Goal: Check status: Check status

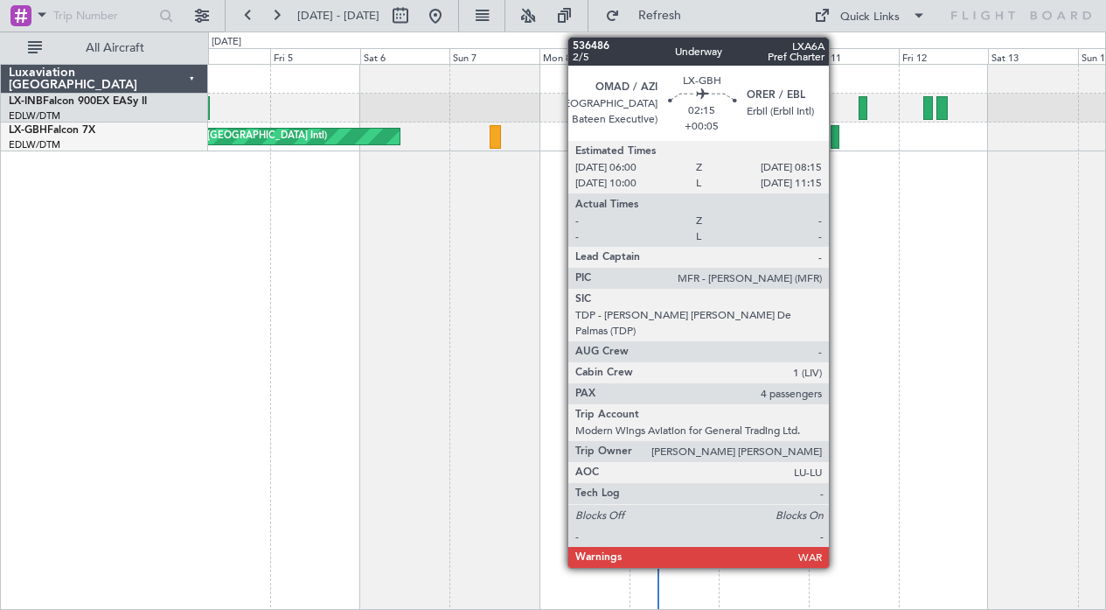
click at [837, 137] on div at bounding box center [835, 137] width 9 height 24
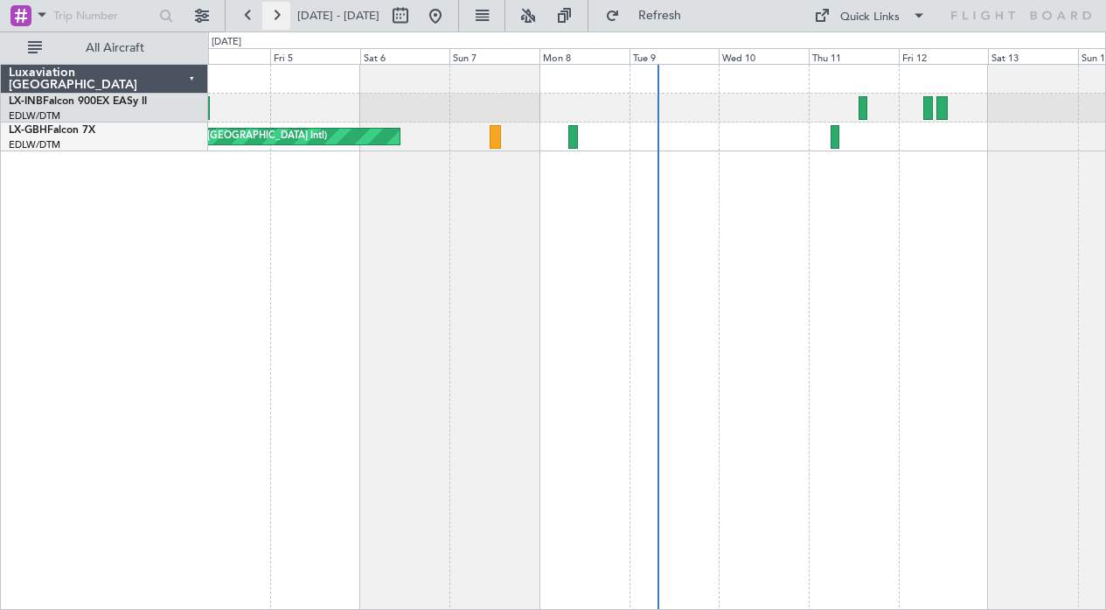
click at [283, 13] on button at bounding box center [276, 16] width 28 height 28
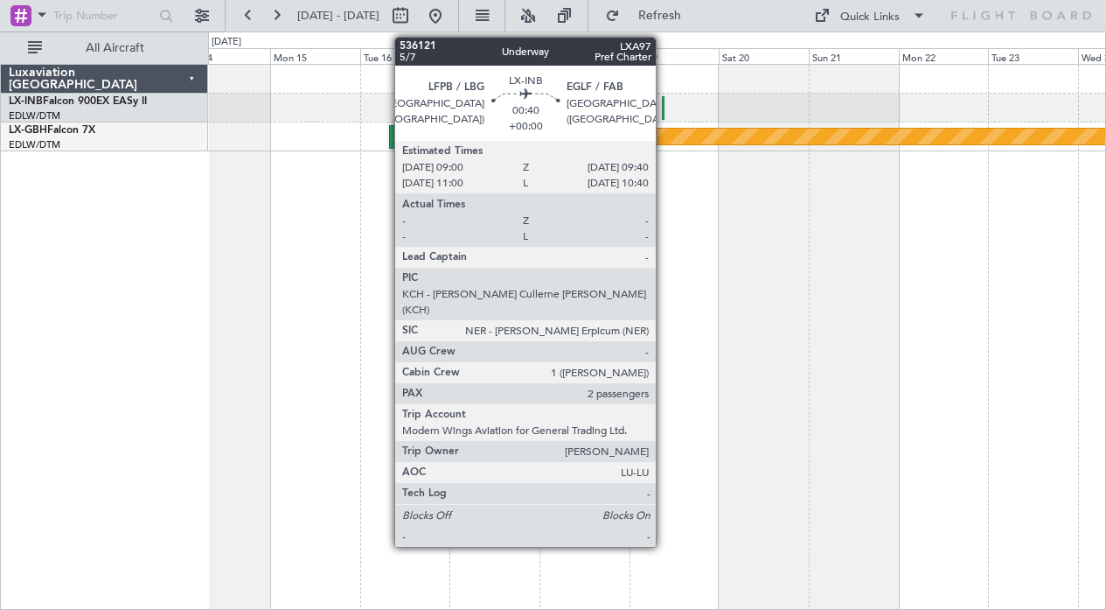
click at [664, 115] on div at bounding box center [663, 108] width 3 height 24
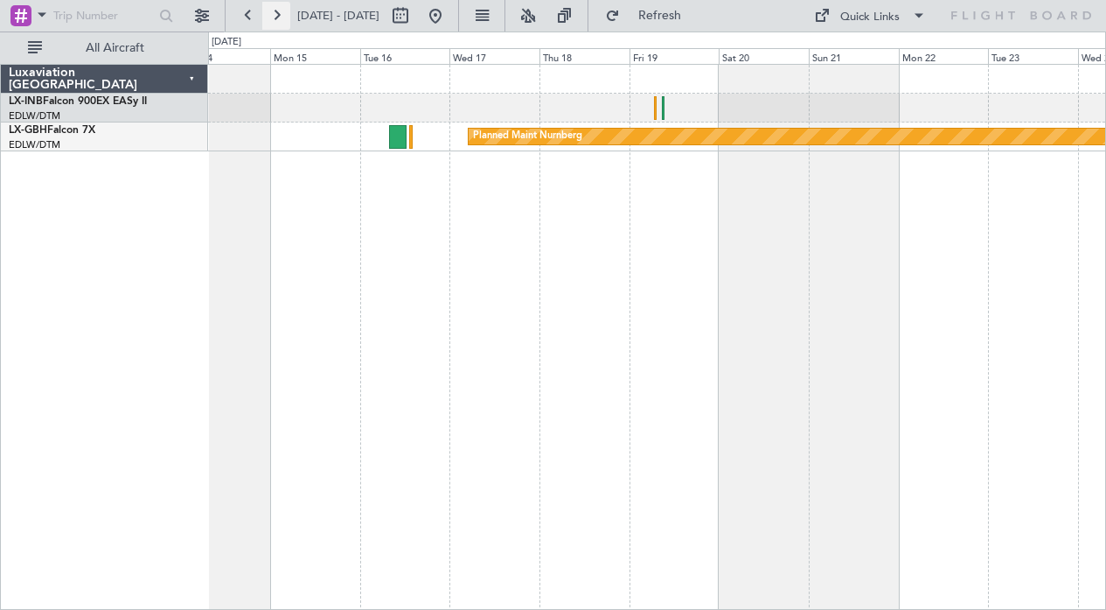
click at [282, 17] on button at bounding box center [276, 16] width 28 height 28
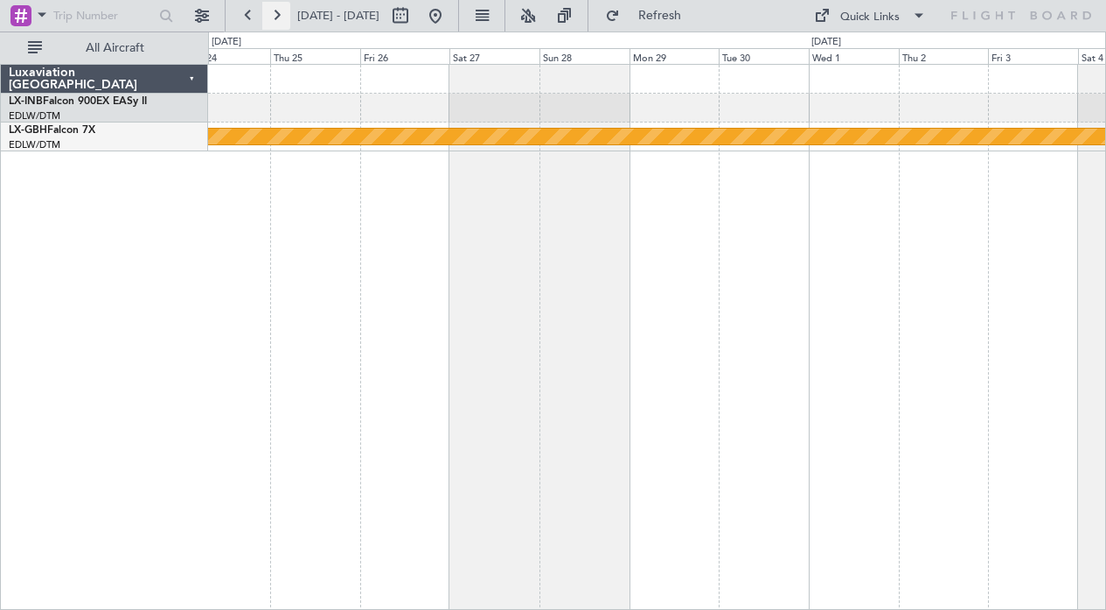
click at [282, 17] on button at bounding box center [276, 16] width 28 height 28
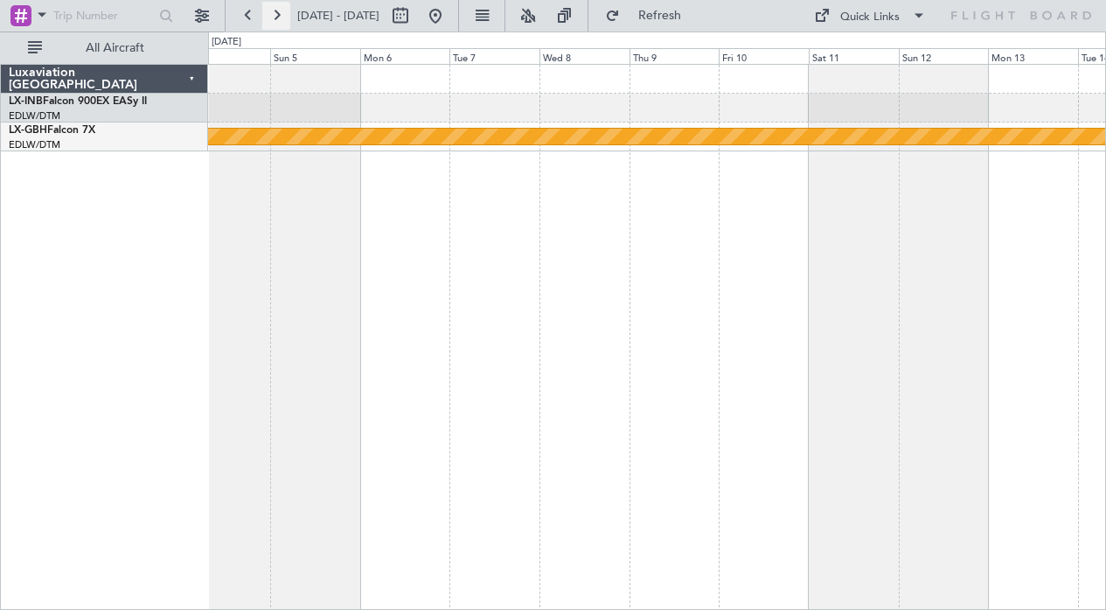
click at [282, 17] on button at bounding box center [276, 16] width 28 height 28
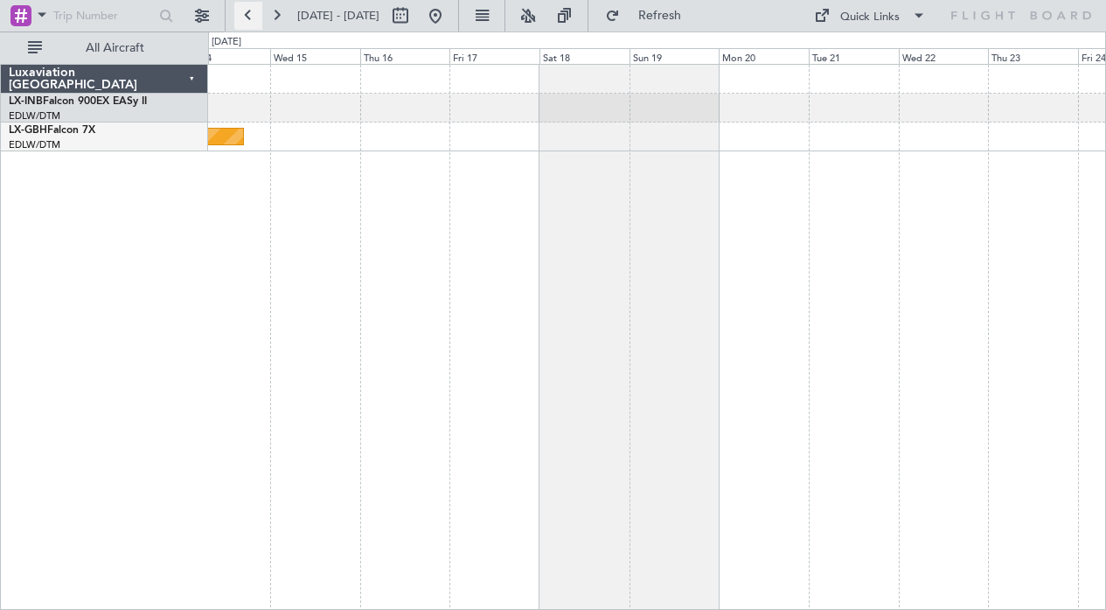
click at [250, 12] on button at bounding box center [248, 16] width 28 height 28
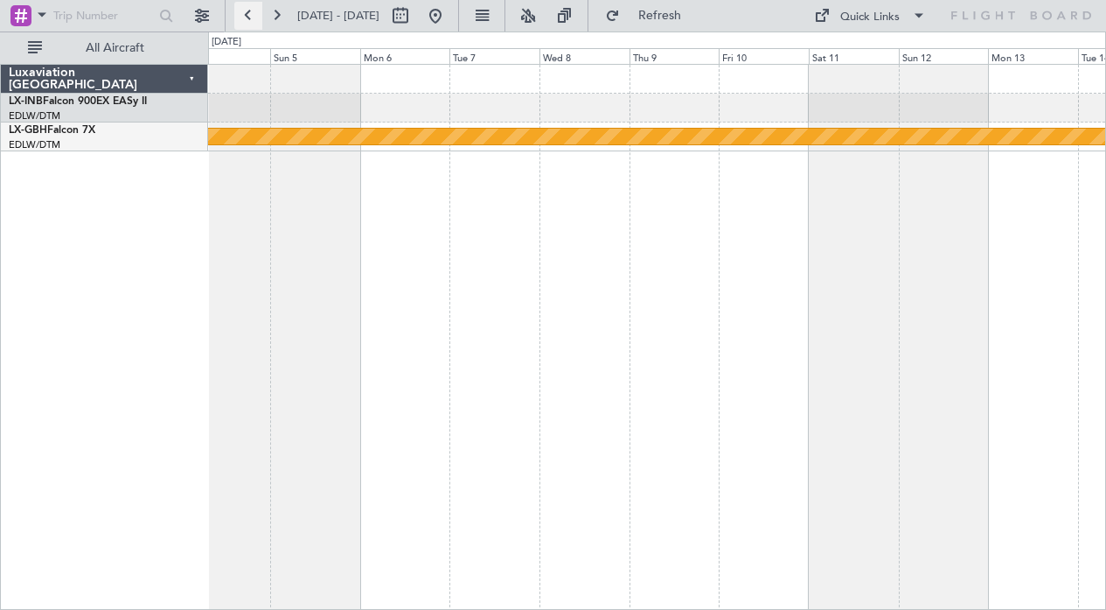
click at [250, 12] on button at bounding box center [248, 16] width 28 height 28
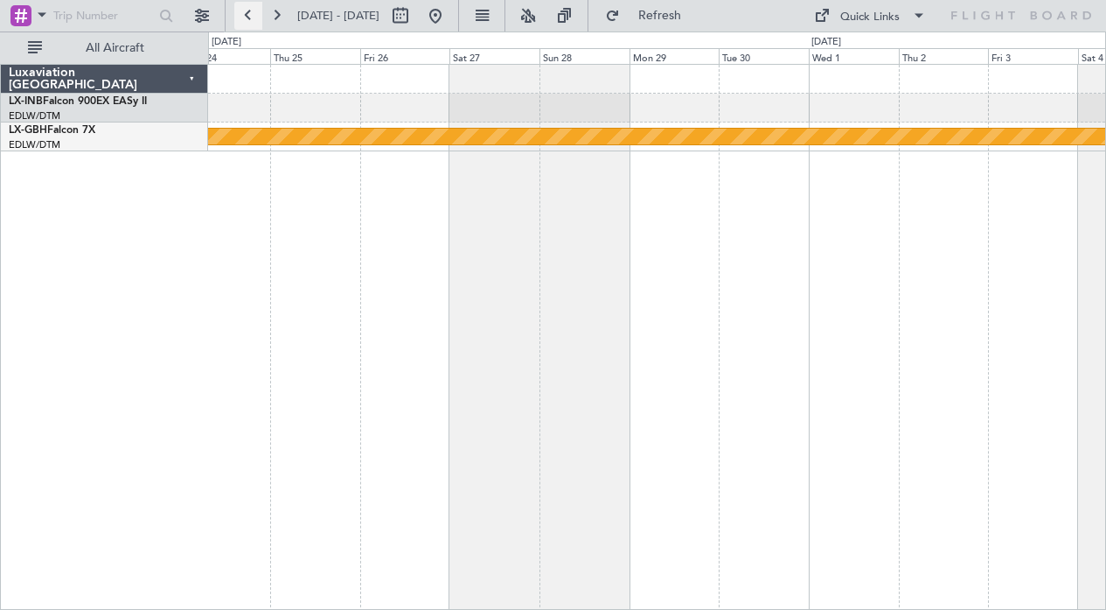
click at [250, 12] on button at bounding box center [248, 16] width 28 height 28
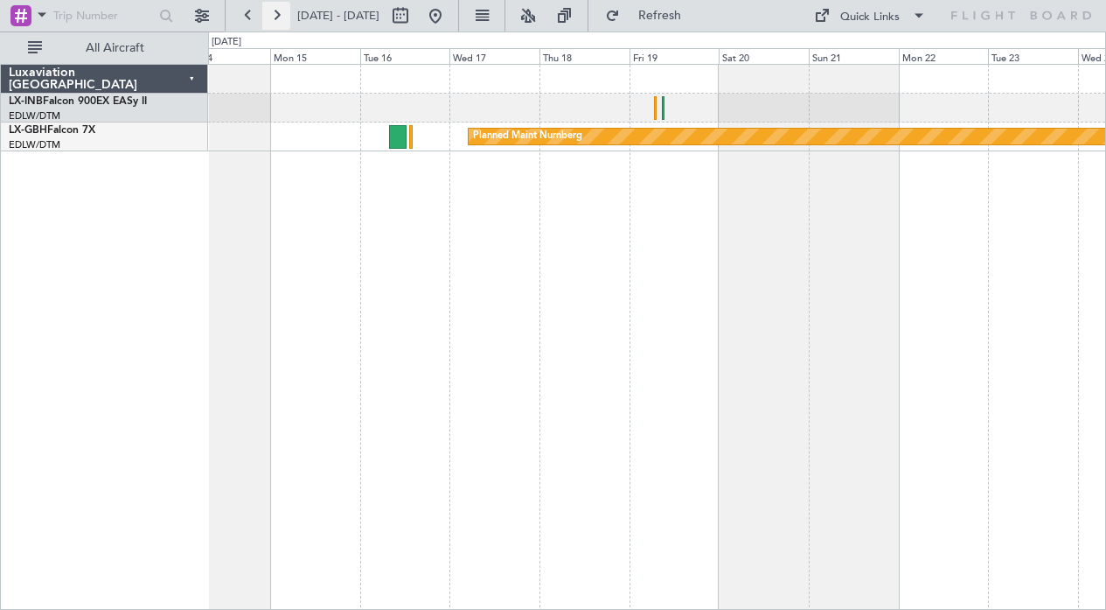
click at [275, 17] on button at bounding box center [276, 16] width 28 height 28
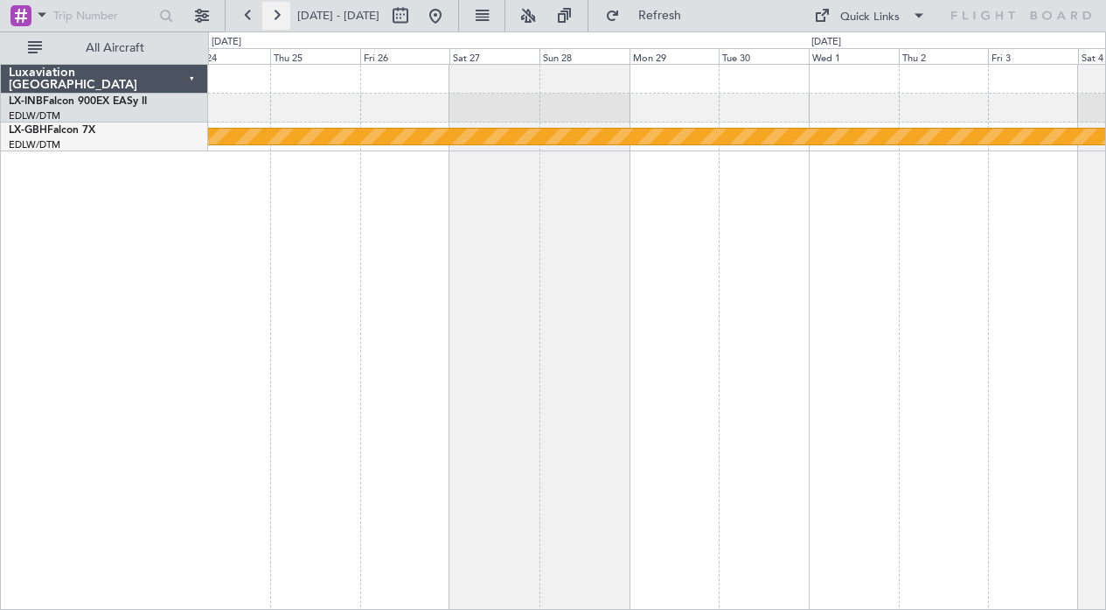
click at [283, 17] on button at bounding box center [276, 16] width 28 height 28
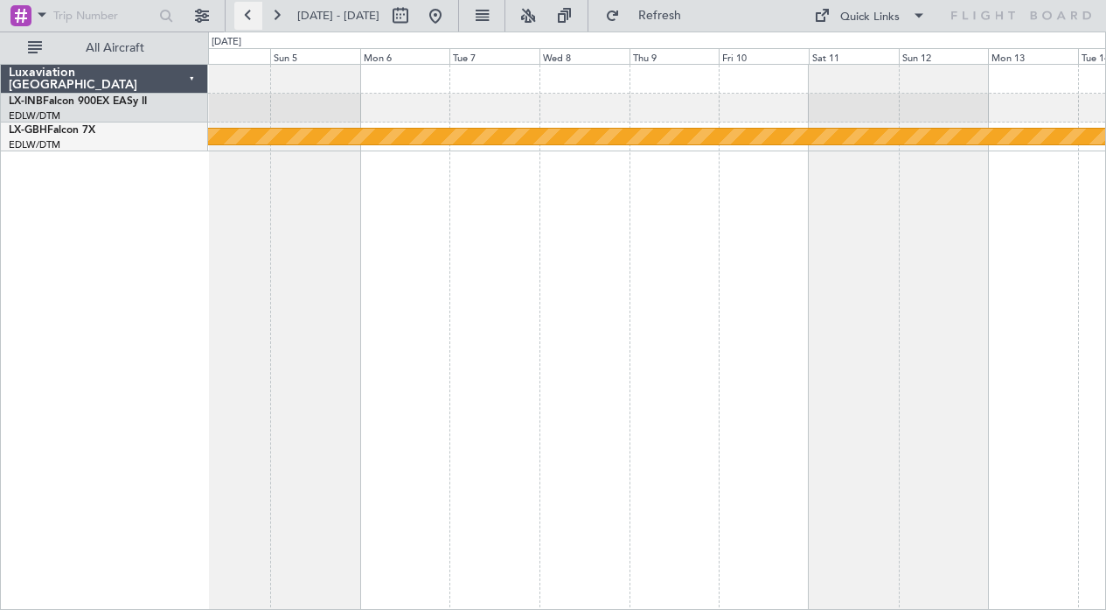
click at [248, 18] on button at bounding box center [248, 16] width 28 height 28
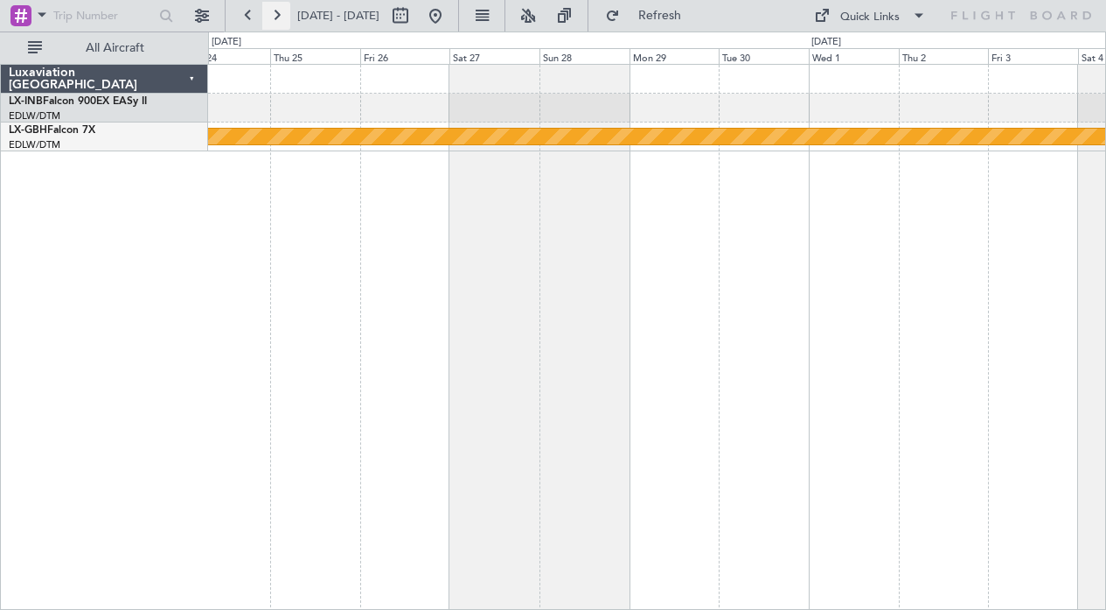
click at [275, 21] on button at bounding box center [276, 16] width 28 height 28
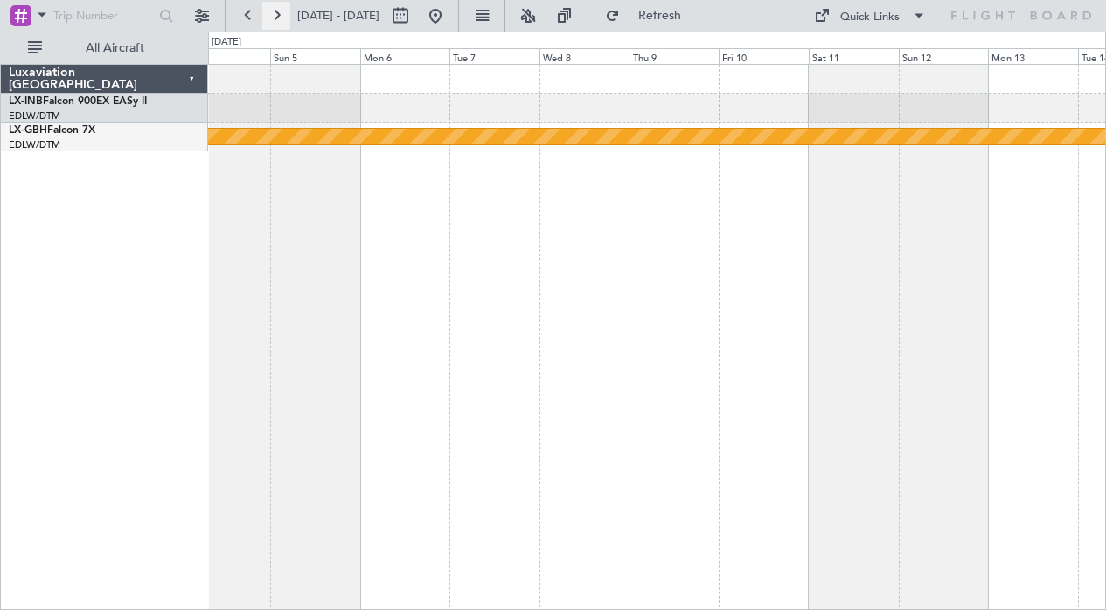
click at [276, 17] on button at bounding box center [276, 16] width 28 height 28
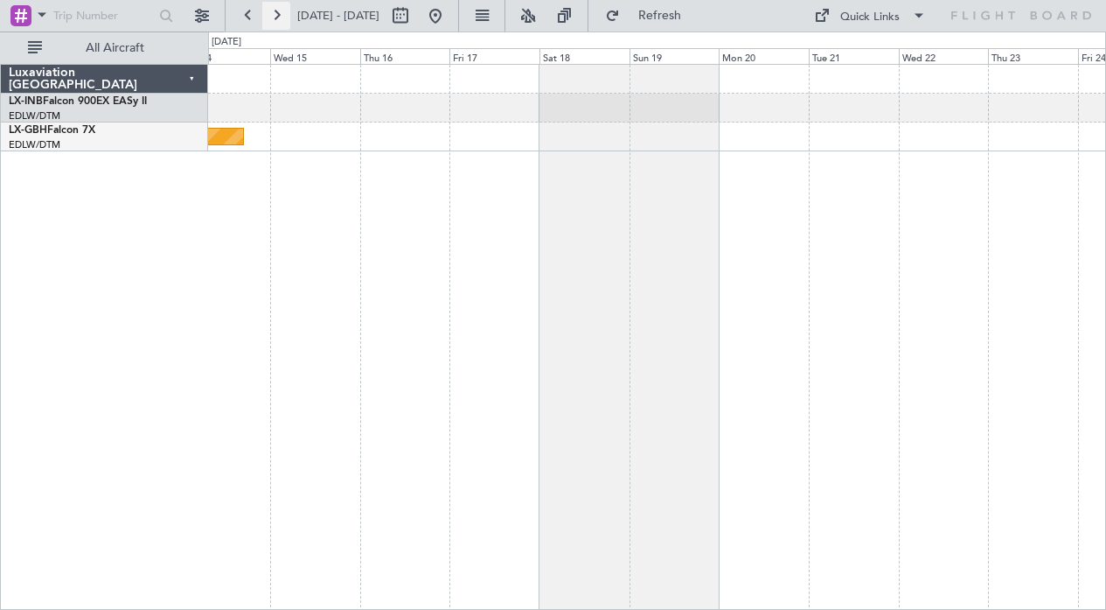
click at [276, 17] on button at bounding box center [276, 16] width 28 height 28
